Goal: Task Accomplishment & Management: Use online tool/utility

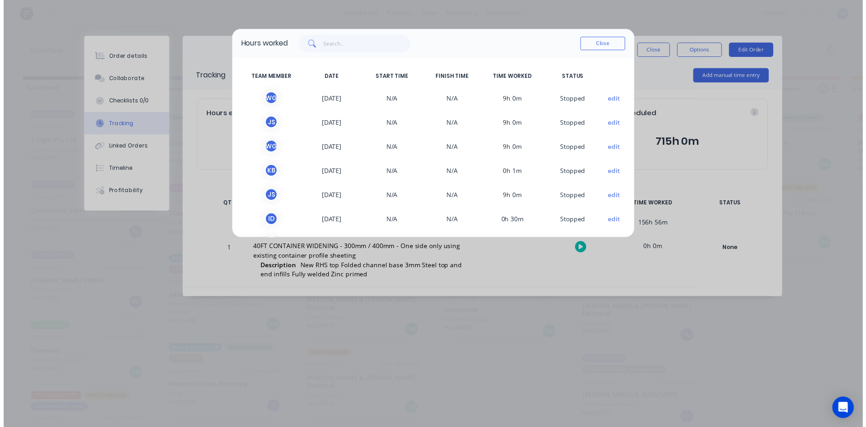
scroll to position [469, 0]
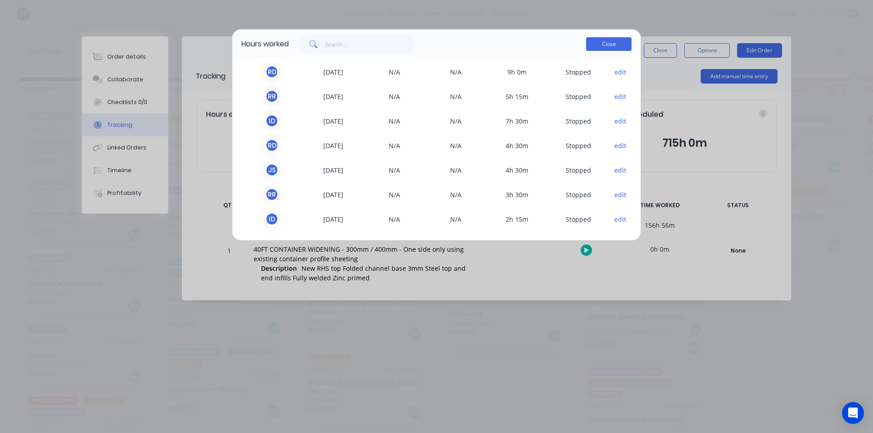
click at [621, 41] on button "Close" at bounding box center [608, 44] width 45 height 14
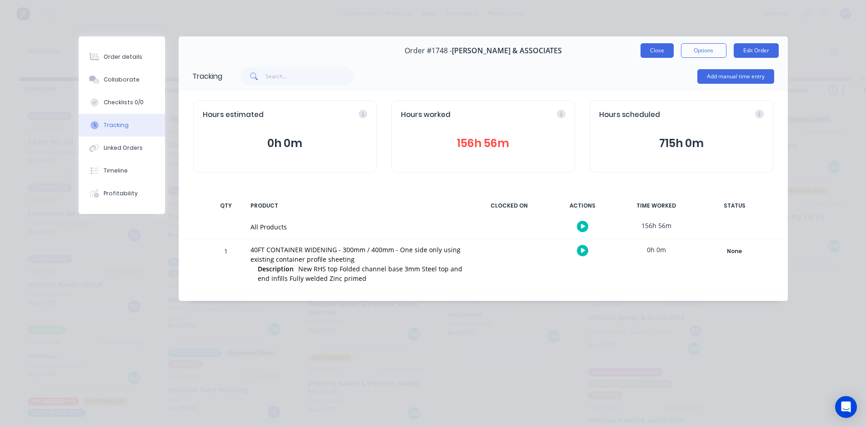
click at [658, 50] on button "Close" at bounding box center [657, 50] width 33 height 15
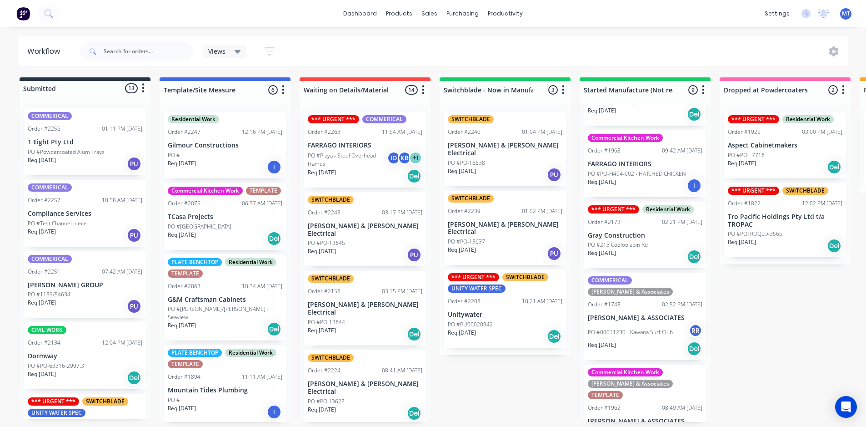
click at [658, 328] on p "PO #00011230 - Kawana Surf Club" at bounding box center [630, 332] width 85 height 8
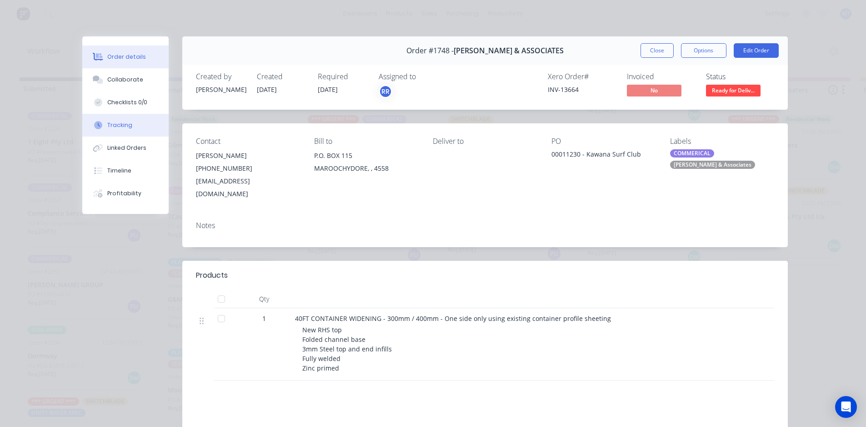
click at [124, 126] on div "Tracking" at bounding box center [119, 125] width 25 height 8
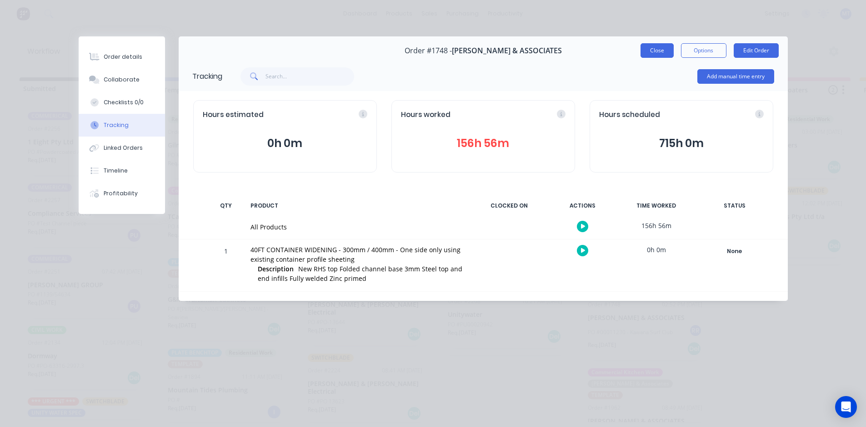
click at [654, 50] on button "Close" at bounding box center [657, 50] width 33 height 15
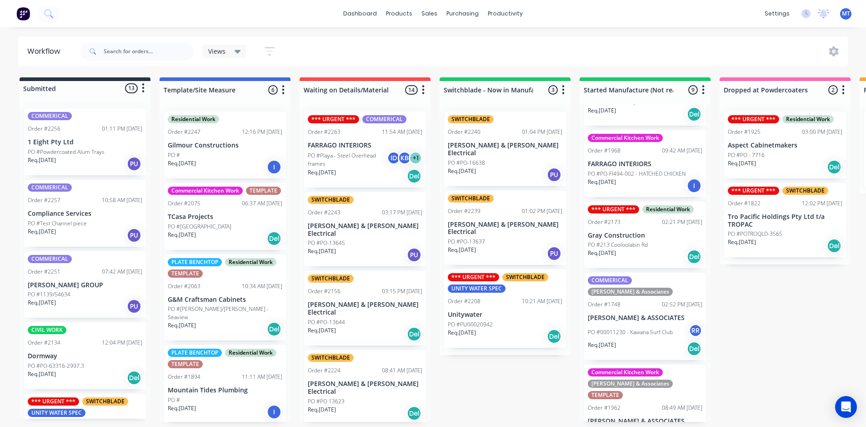
scroll to position [2, 0]
drag, startPoint x: 711, startPoint y: 331, endPoint x: 710, endPoint y: 309, distance: 22.3
click at [710, 309] on div "Submitted 13 Status colour #273444 hex #273444 Save Cancel Summaries Total orde…" at bounding box center [751, 249] width 1517 height 344
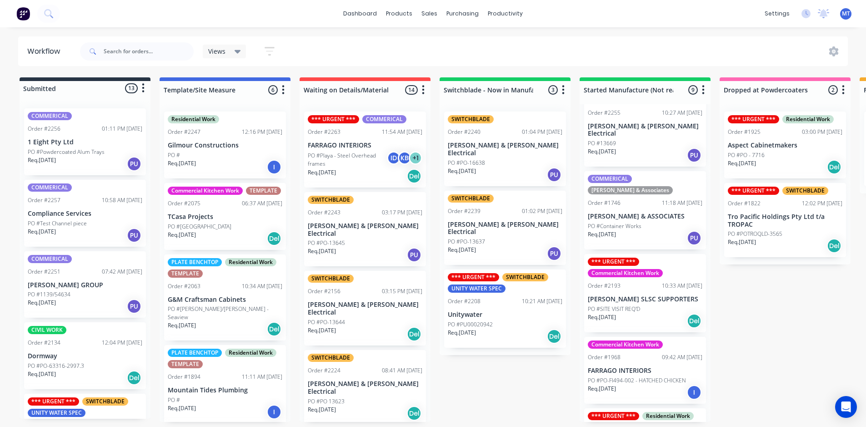
scroll to position [164, 0]
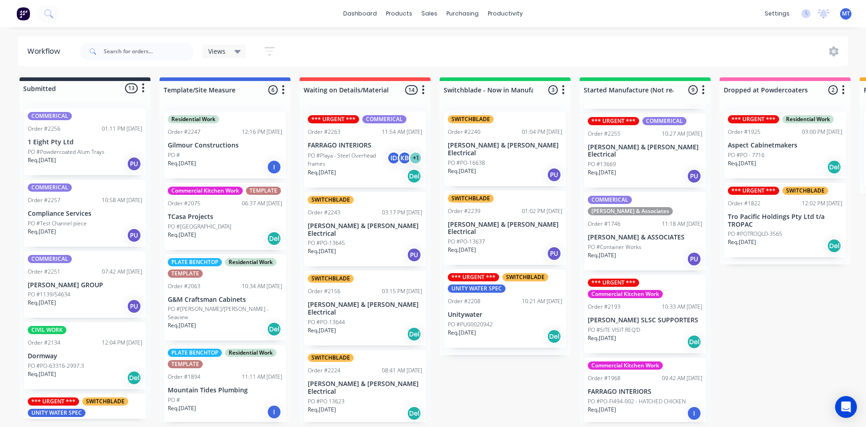
click at [636, 251] on div "Req. [DATE] PU" at bounding box center [645, 258] width 115 height 15
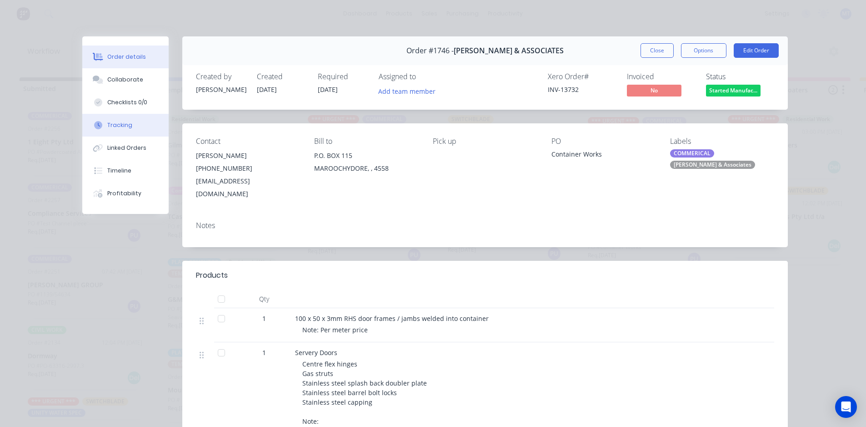
click at [122, 126] on div "Tracking" at bounding box center [119, 125] width 25 height 8
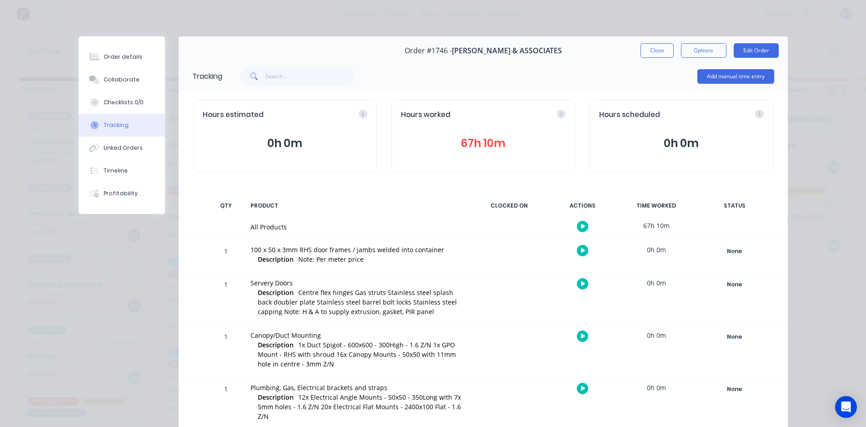
click at [500, 142] on button "67h 10m" at bounding box center [483, 143] width 165 height 17
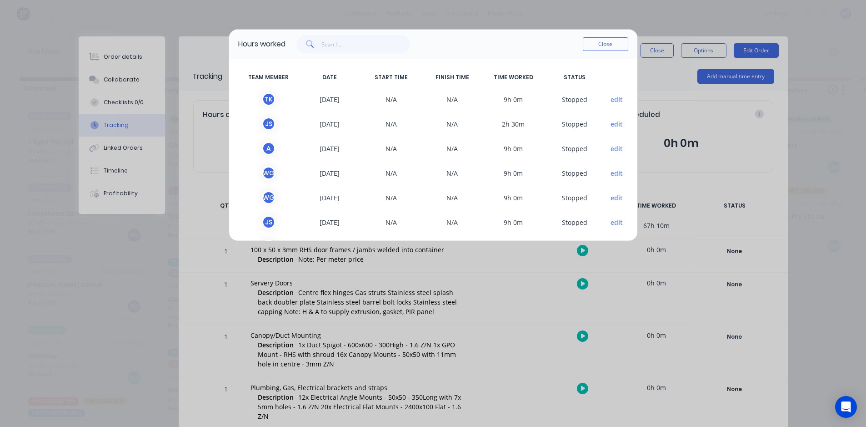
scroll to position [0, 0]
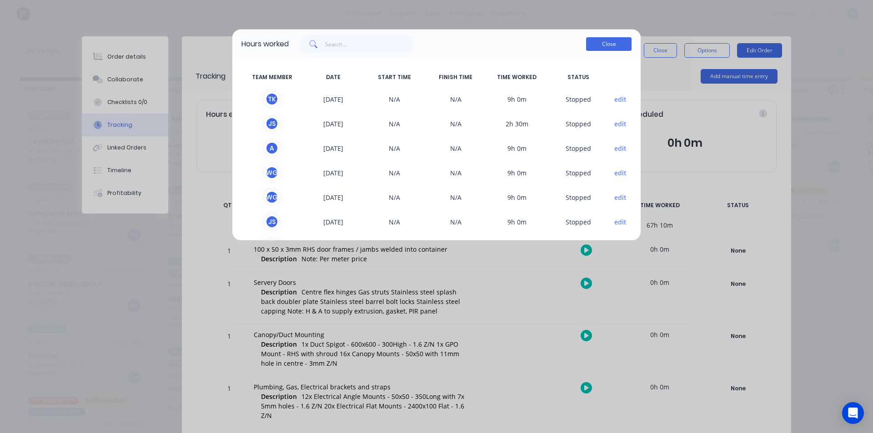
click at [610, 44] on button "Close" at bounding box center [608, 44] width 45 height 14
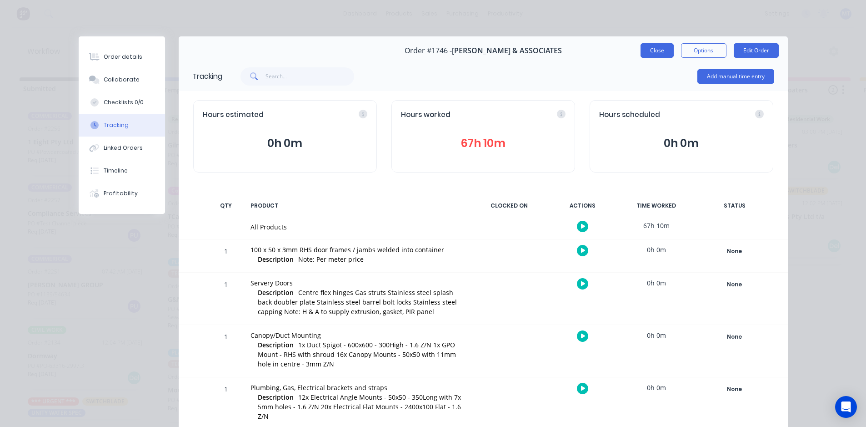
click at [658, 54] on button "Close" at bounding box center [657, 50] width 33 height 15
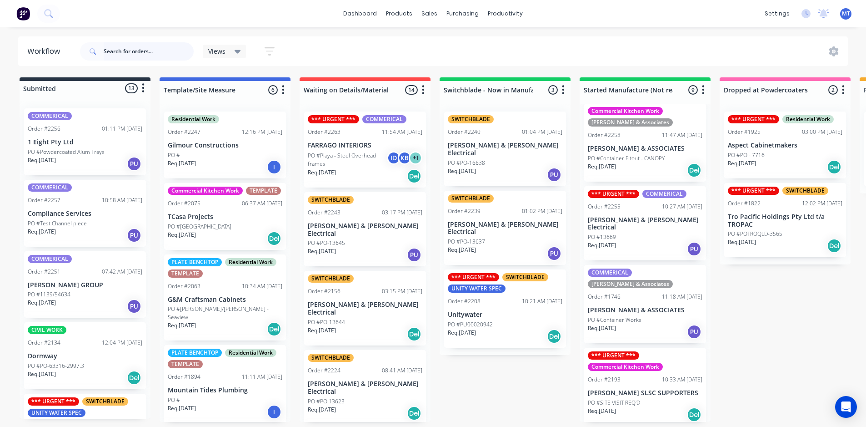
click at [158, 51] on input "text" at bounding box center [149, 51] width 90 height 18
type input "farrago"
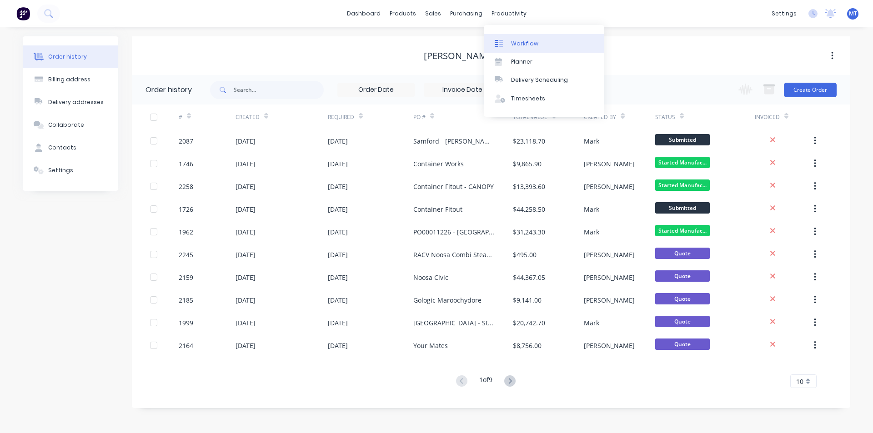
click at [518, 42] on div "Workflow" at bounding box center [524, 44] width 27 height 8
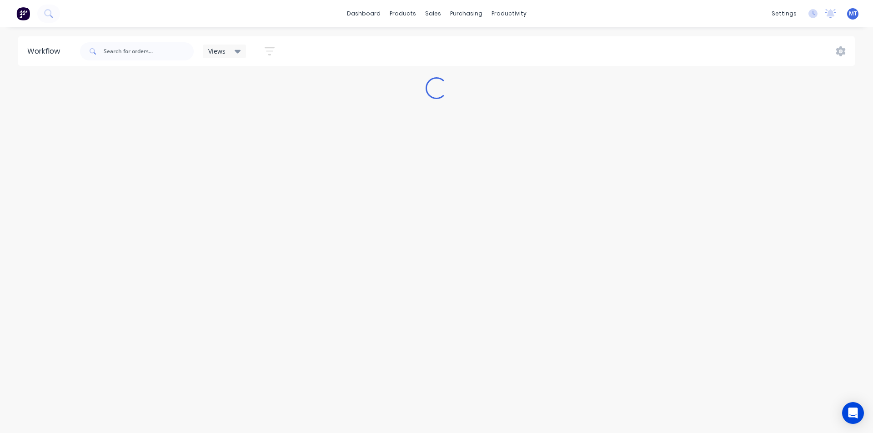
click at [597, 39] on div "Views Save new view None (Default) edit SCSM - MAIN edit SUNCOAST MAIN VIEW edi…" at bounding box center [466, 51] width 777 height 27
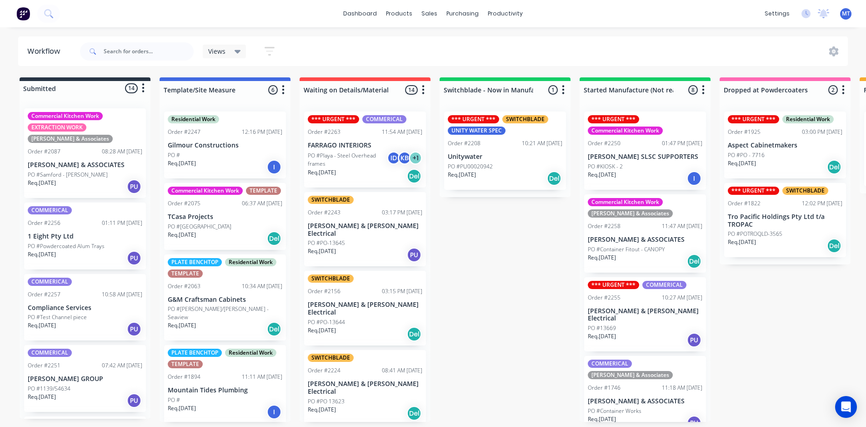
click at [377, 166] on p "PO #Playa - Steel Overhead frames" at bounding box center [347, 159] width 79 height 16
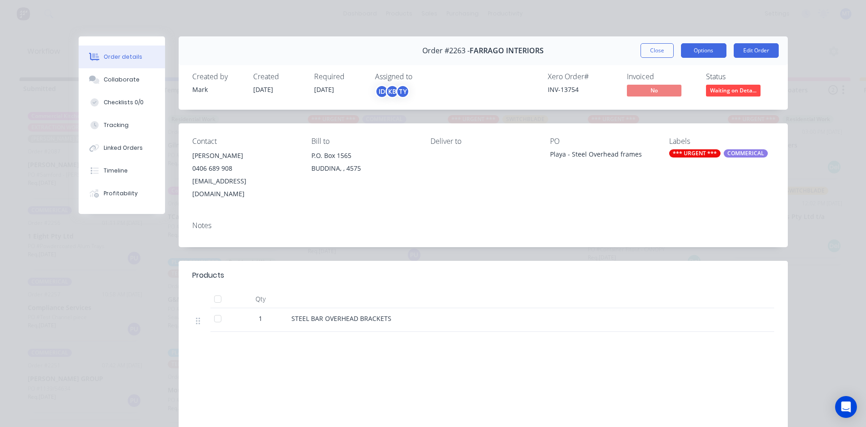
click at [706, 56] on button "Options" at bounding box center [703, 50] width 45 height 15
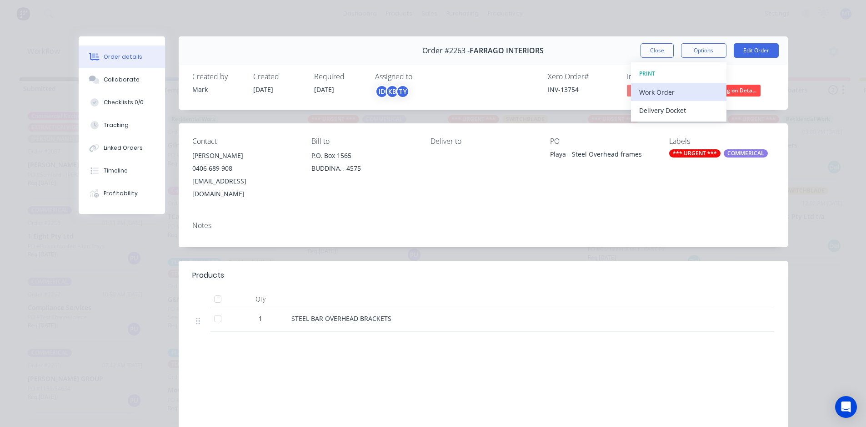
click at [677, 93] on div "Work Order" at bounding box center [678, 92] width 79 height 13
click at [664, 110] on div "Standard" at bounding box center [678, 110] width 79 height 13
click at [648, 50] on button "Close" at bounding box center [657, 50] width 33 height 15
